Goal: Find specific page/section: Find specific page/section

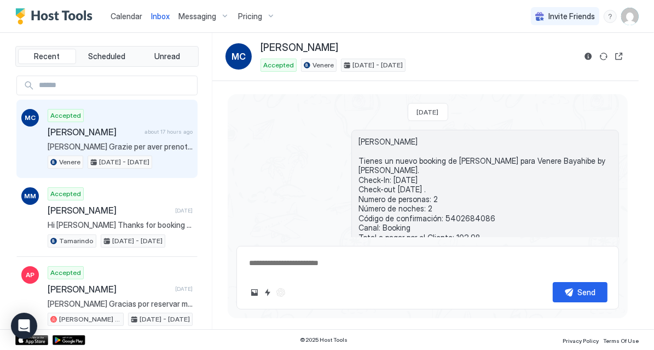
click at [134, 18] on span "Calendar" at bounding box center [127, 15] width 32 height 9
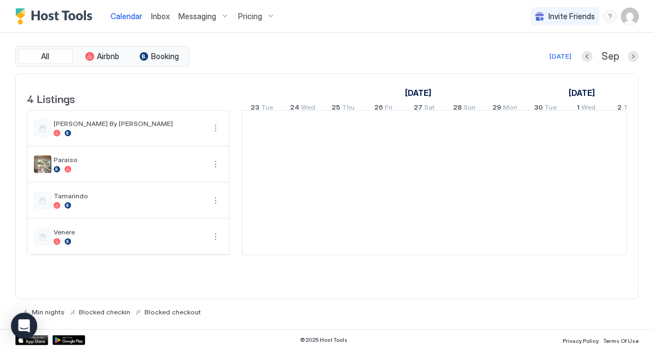
scroll to position [0, 608]
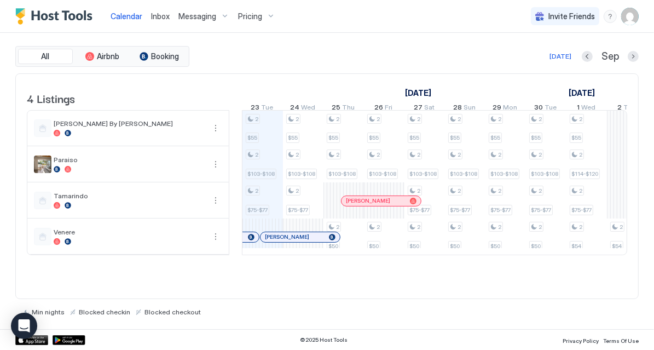
click at [158, 14] on span "Inbox" at bounding box center [160, 15] width 19 height 9
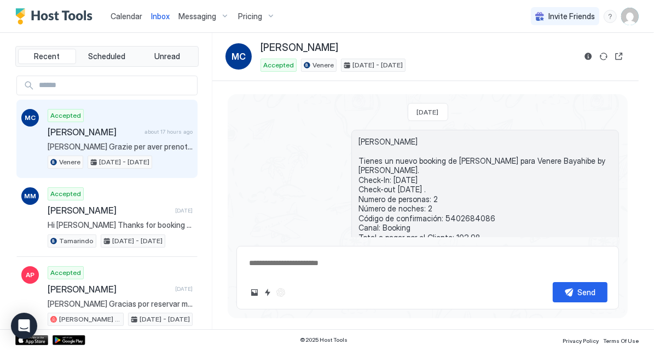
scroll to position [203, 0]
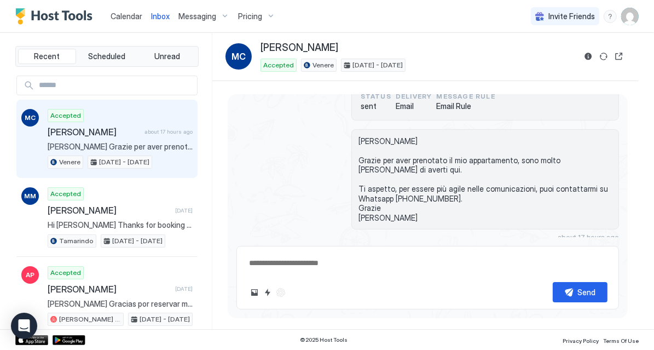
click at [129, 14] on span "Calendar" at bounding box center [127, 15] width 32 height 9
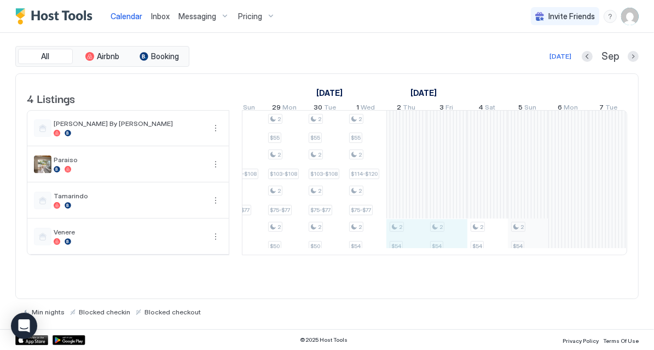
scroll to position [1, 828]
drag, startPoint x: 404, startPoint y: 240, endPoint x: 520, endPoint y: 243, distance: 115.5
click at [520, 243] on div "2 $55 2 $103-$108 2 $75-$77 2 $55 2 $103-$108 2 $75-$77 2 $55 2 $103-$108 2 $50…" at bounding box center [427, 183] width 2026 height 144
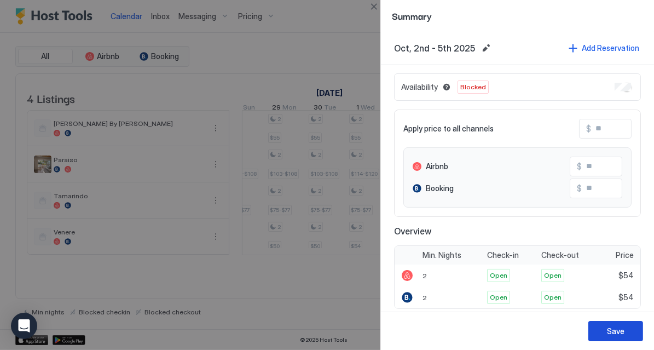
click at [612, 335] on div "Save" at bounding box center [616, 330] width 18 height 11
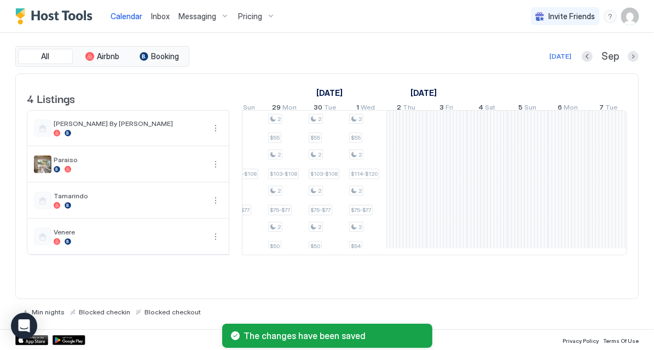
scroll to position [1, 849]
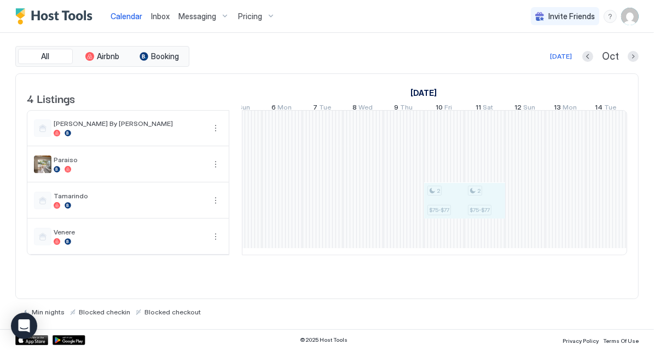
drag, startPoint x: 435, startPoint y: 217, endPoint x: 477, endPoint y: 217, distance: 42.7
click at [477, 217] on div "2 $55 2 $103-$108 2 $75-$77 2 $55 2 $103-$108 2 $75-$77 2 $55 2 $103-$108 2 $50…" at bounding box center [141, 183] width 2026 height 144
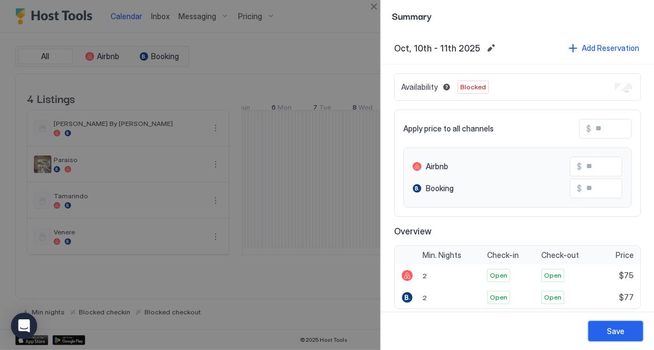
click at [611, 333] on div "Save" at bounding box center [616, 330] width 18 height 11
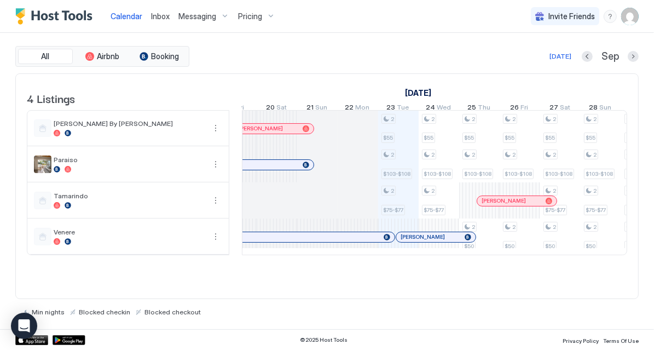
click at [492, 203] on div at bounding box center [492, 201] width 9 height 9
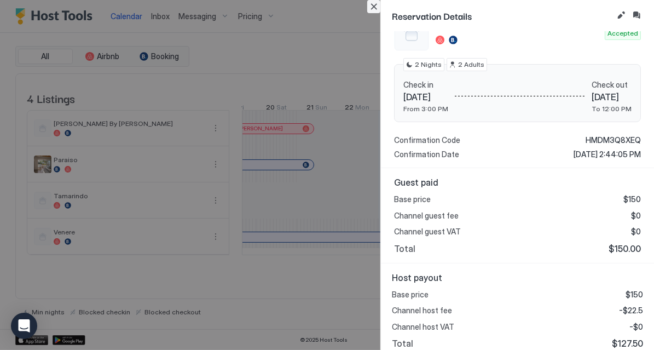
click at [374, 8] on button "Close" at bounding box center [373, 6] width 13 height 13
